Goal: Entertainment & Leisure: Consume media (video, audio)

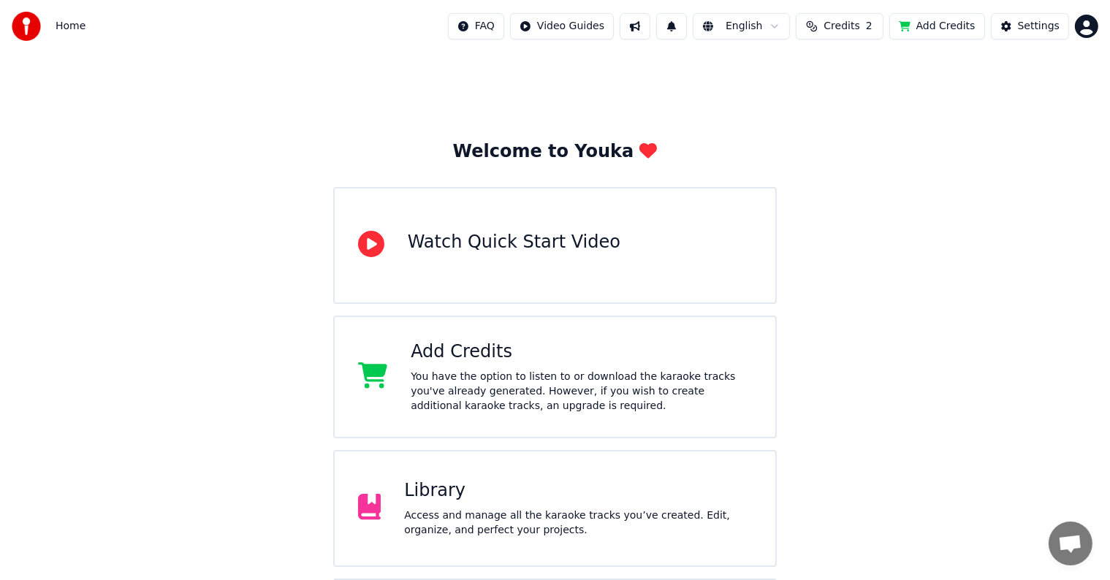
click at [436, 509] on div "Access and manage all the karaoke tracks you’ve created. Edit, organize, and pe…" at bounding box center [578, 523] width 348 height 29
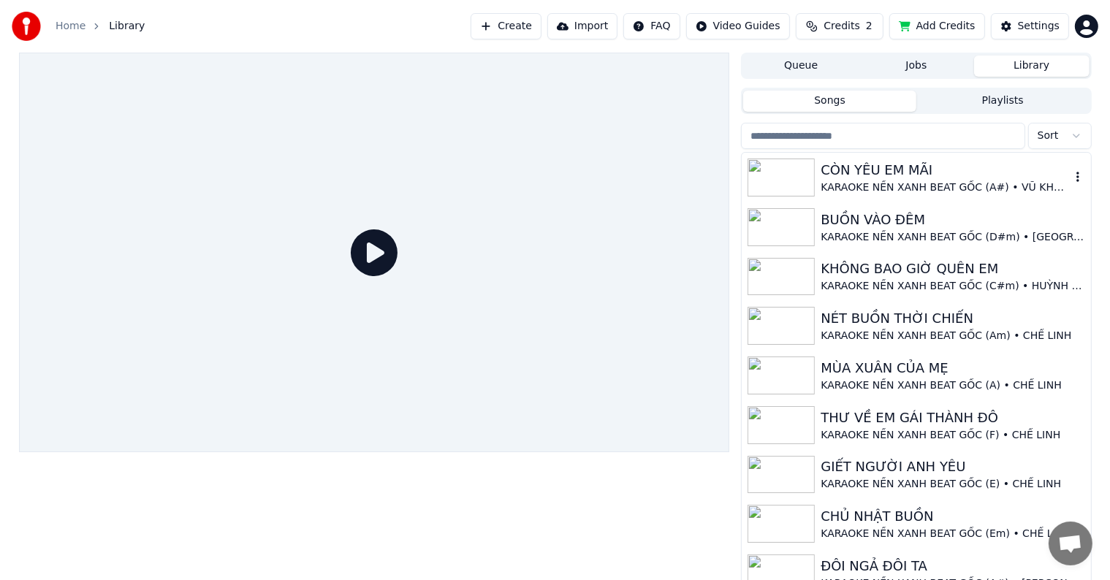
click at [945, 178] on div "CÒN YÊU EM MÃI" at bounding box center [945, 170] width 249 height 20
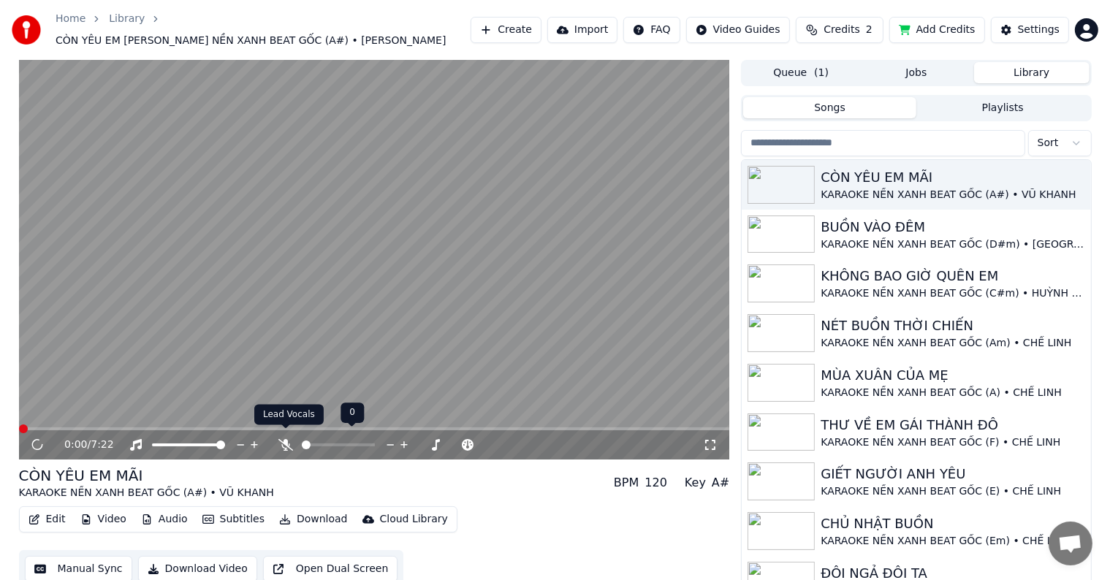
click at [282, 439] on icon at bounding box center [285, 445] width 15 height 12
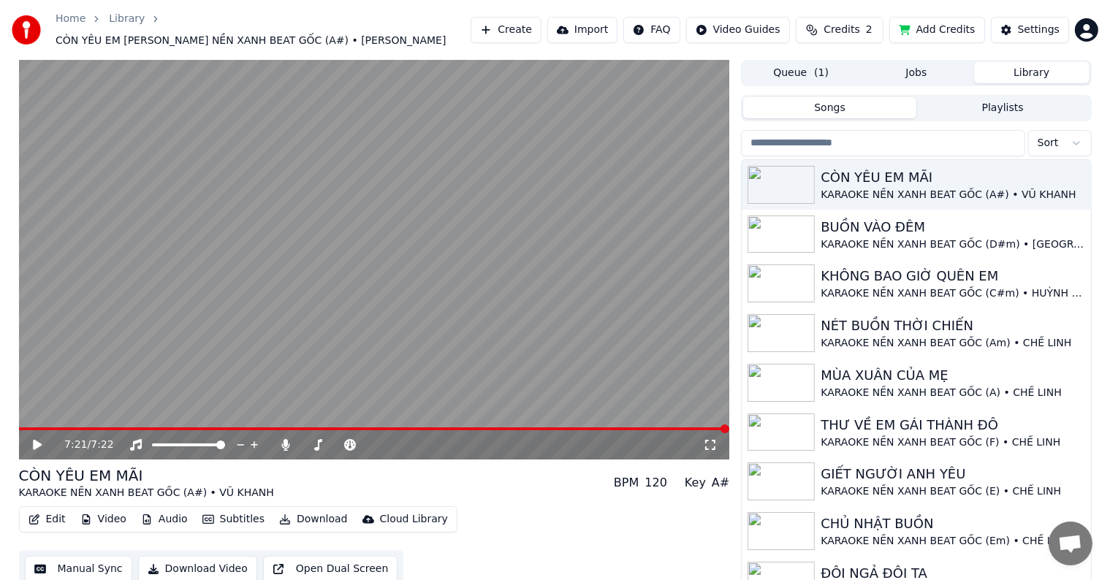
click at [35, 440] on icon at bounding box center [37, 445] width 9 height 10
